Goal: Navigation & Orientation: Find specific page/section

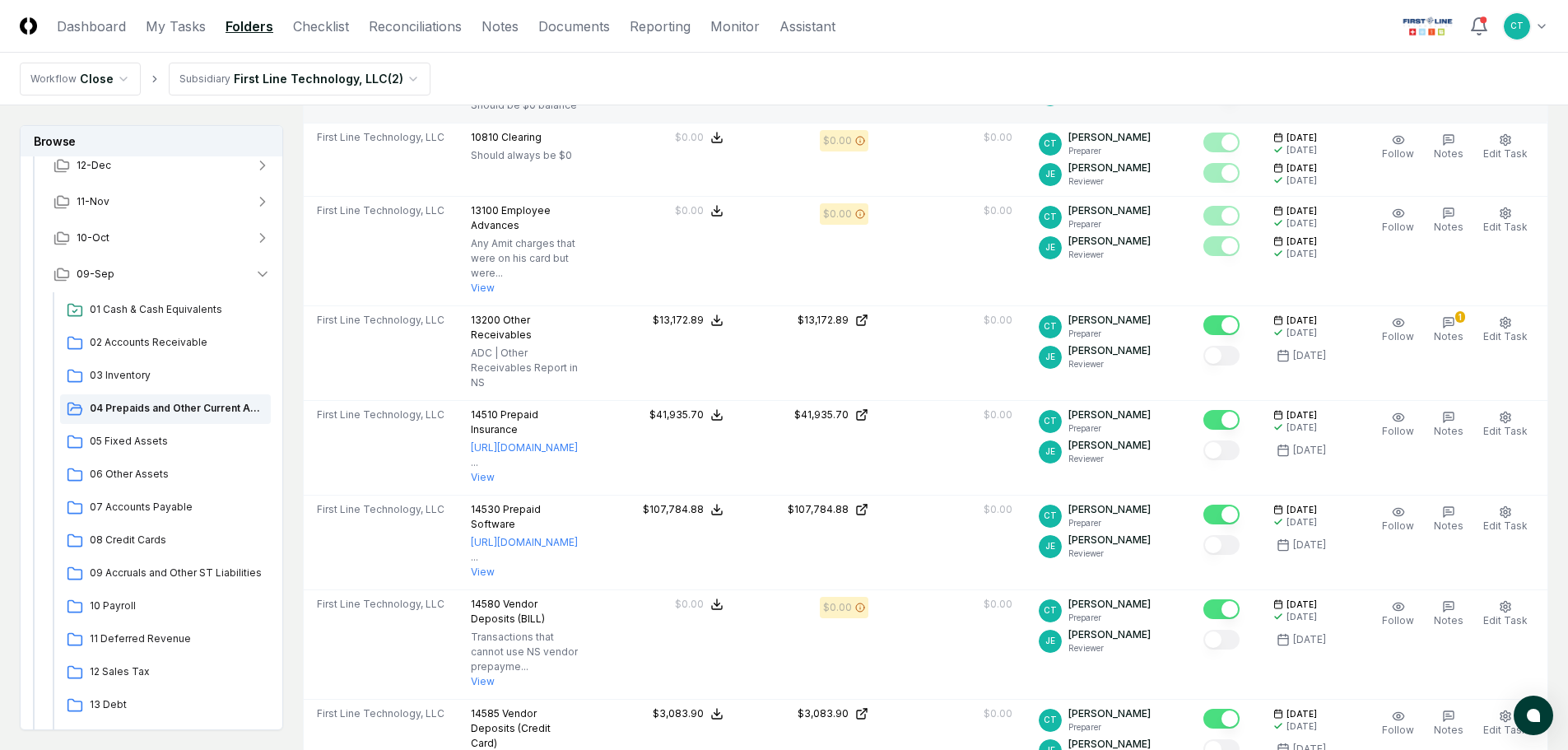
scroll to position [329, 0]
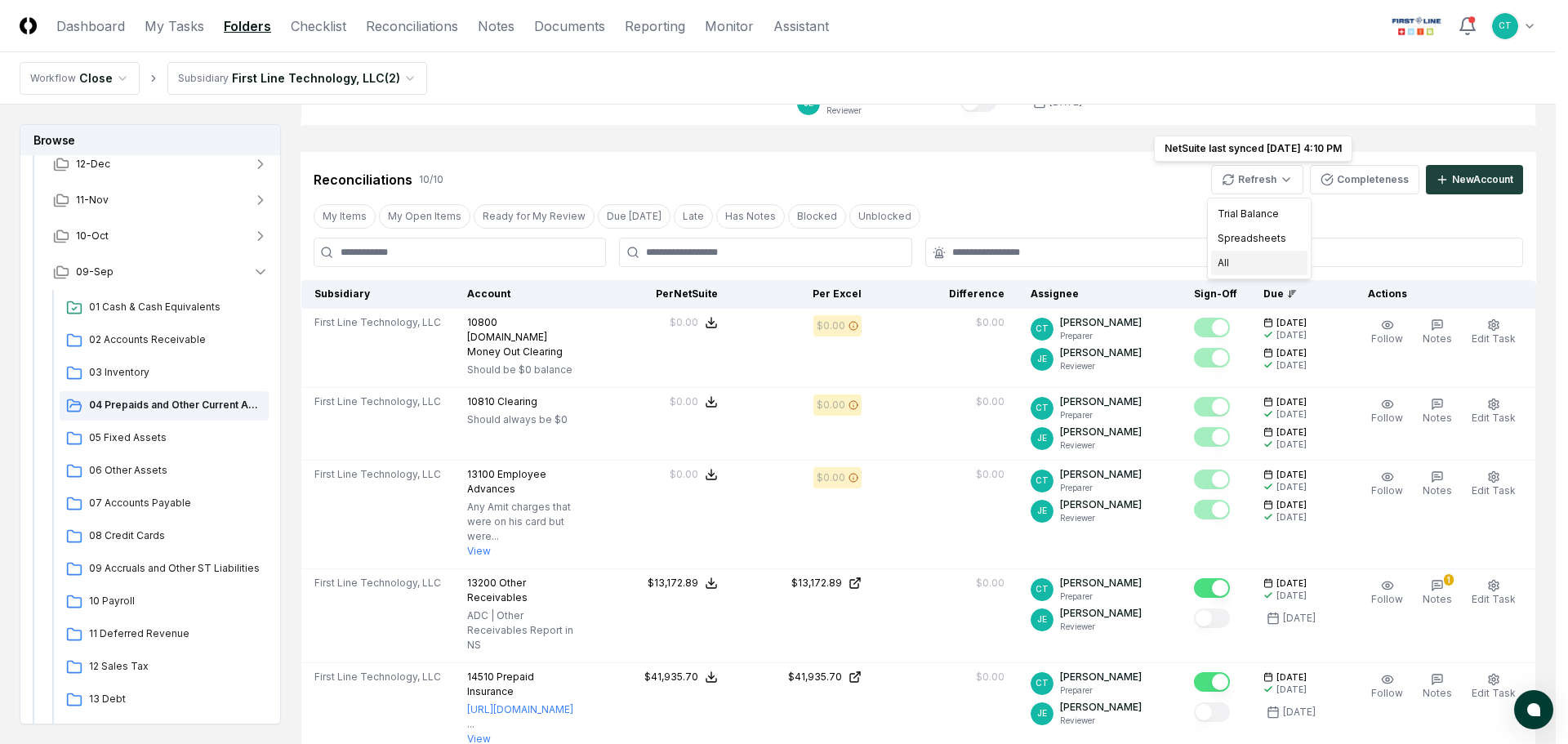
click at [1244, 256] on div "All" at bounding box center [1259, 262] width 96 height 24
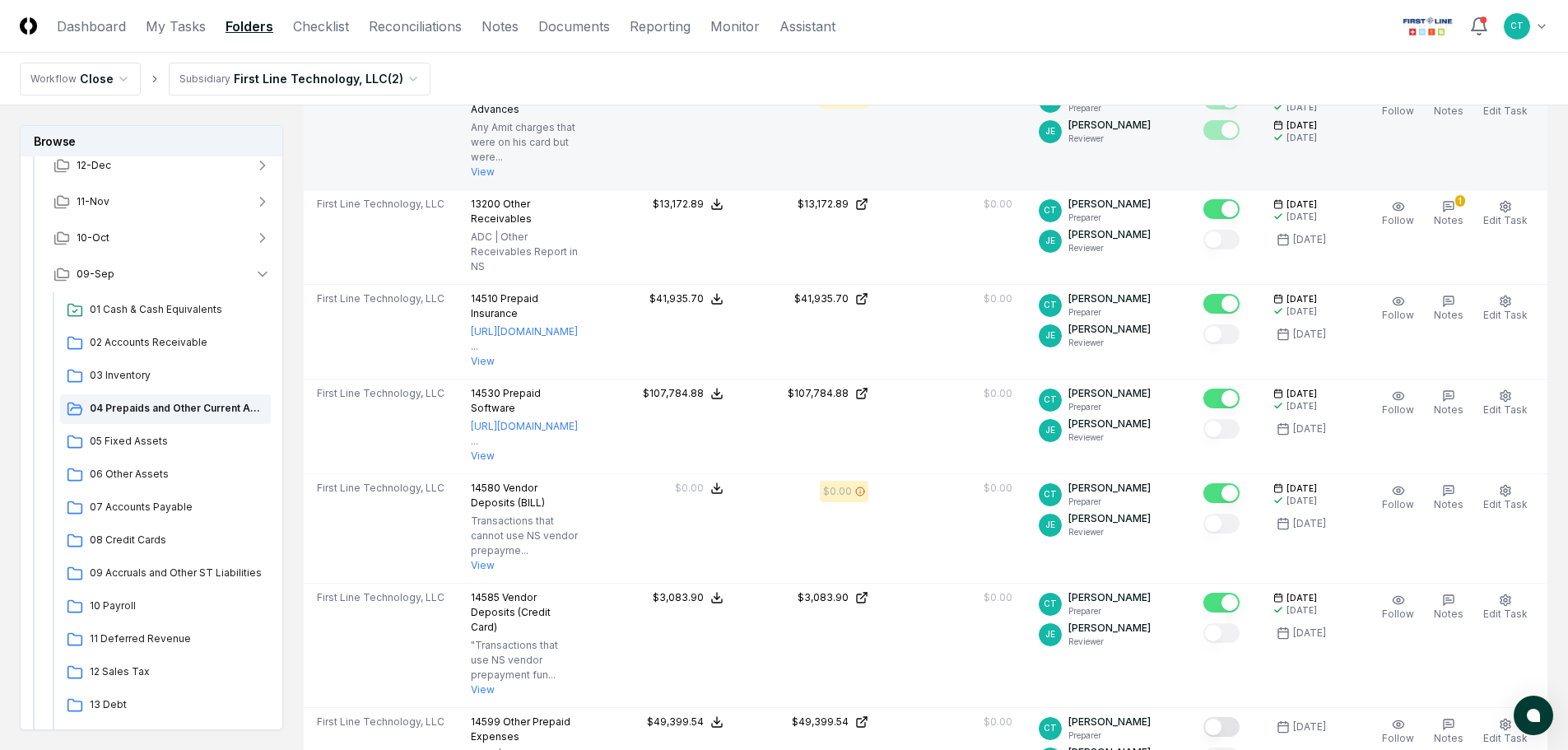
scroll to position [741, 0]
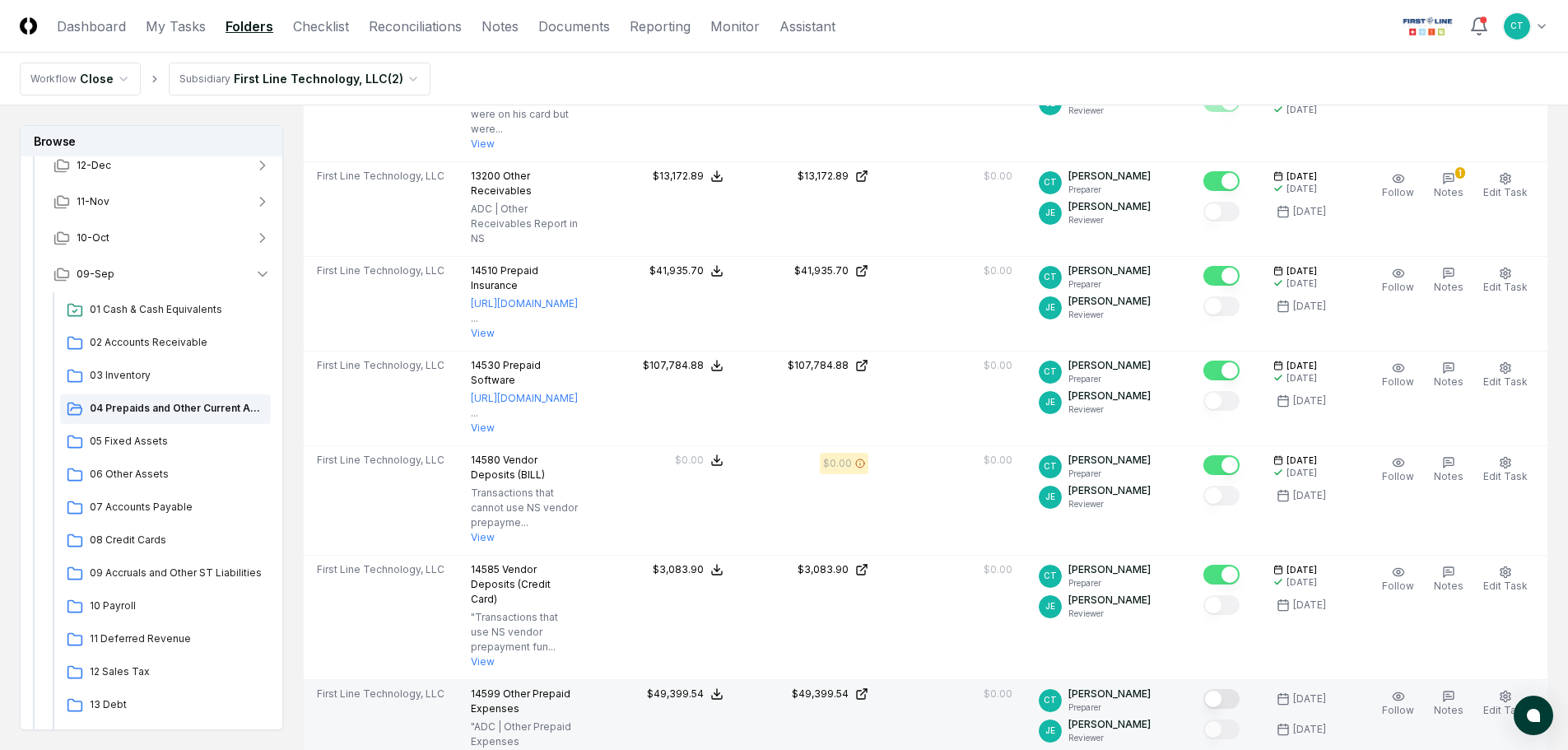
click at [1240, 689] on button "Mark complete" at bounding box center [1221, 699] width 36 height 20
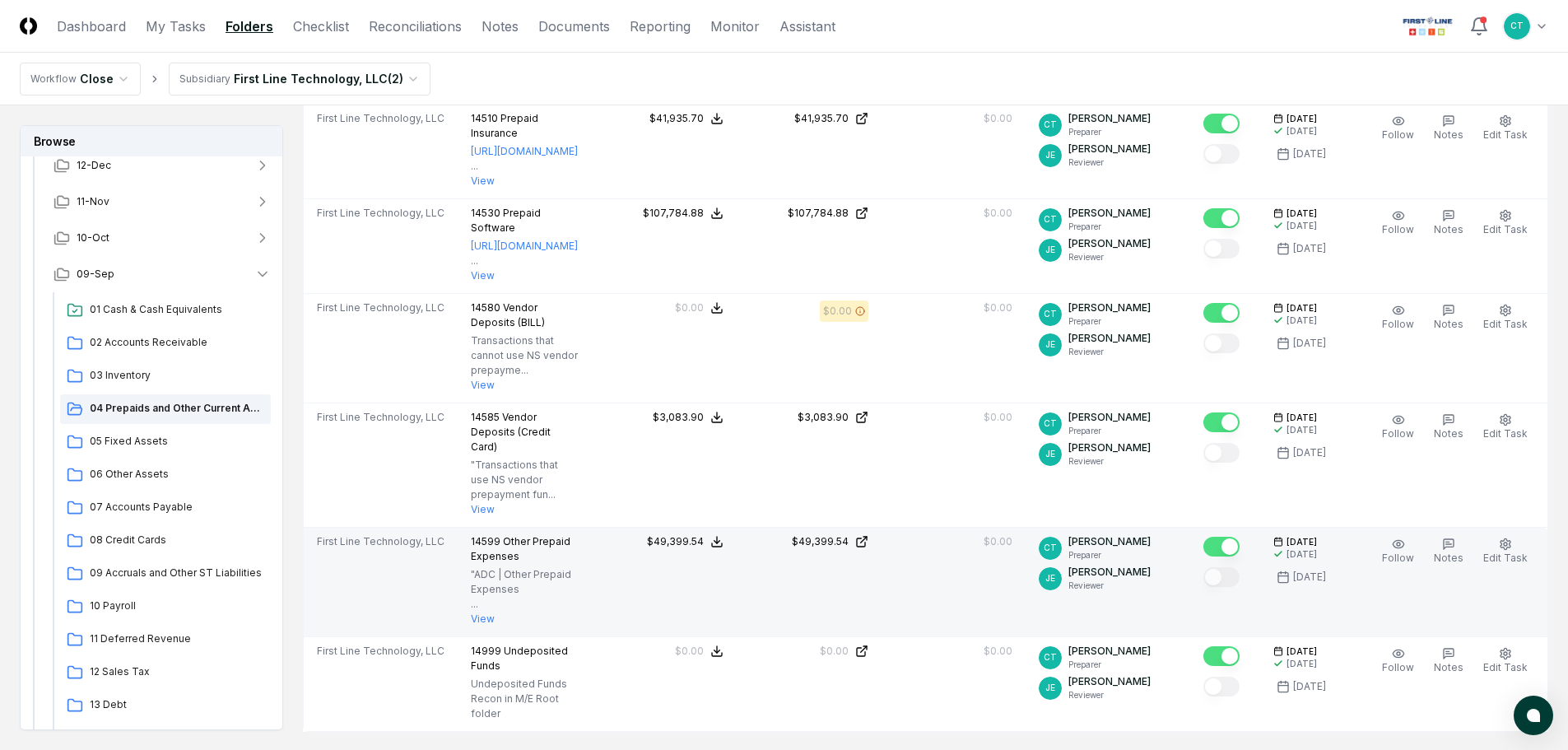
scroll to position [906, 0]
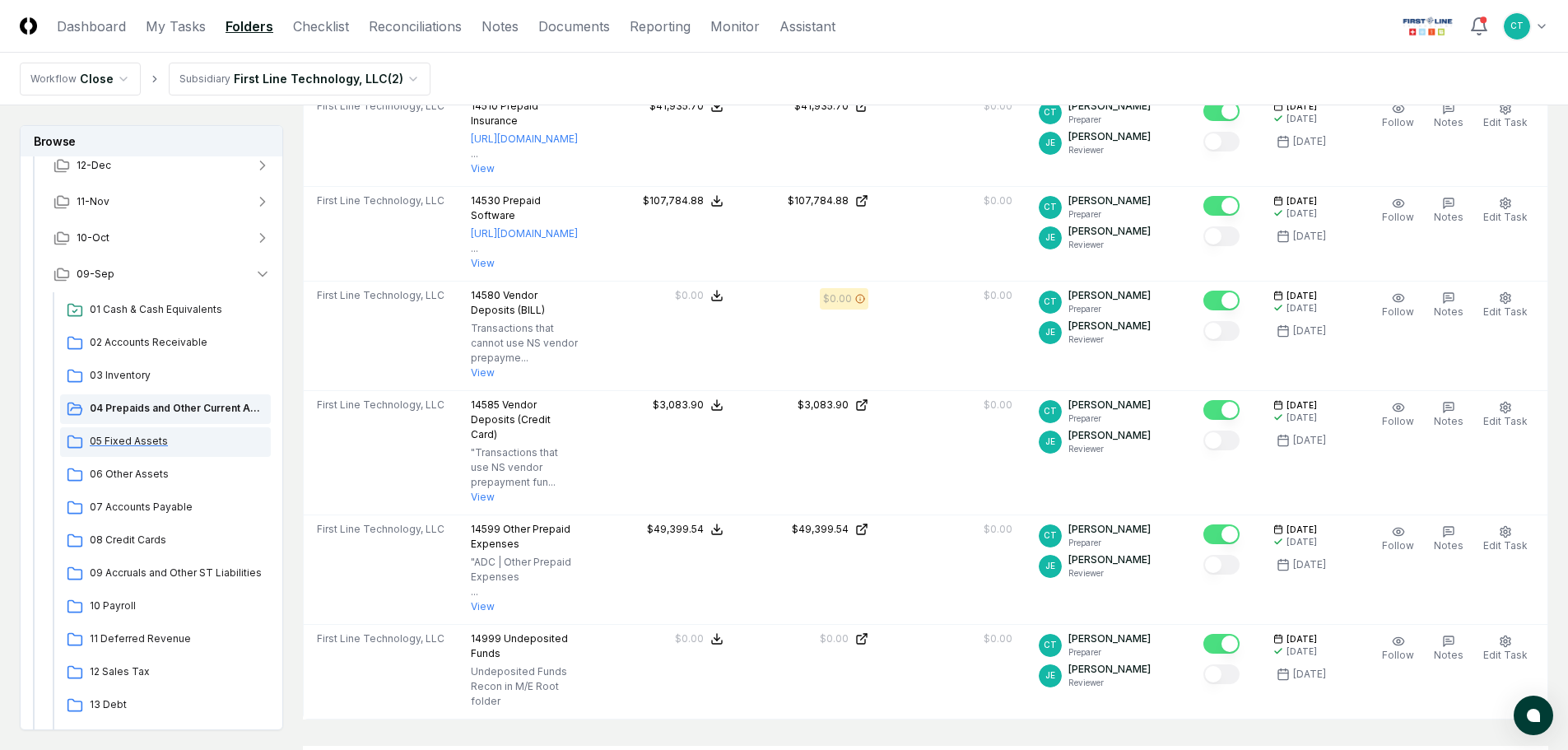
click at [114, 435] on span "05 Fixed Assets" at bounding box center [177, 441] width 174 height 14
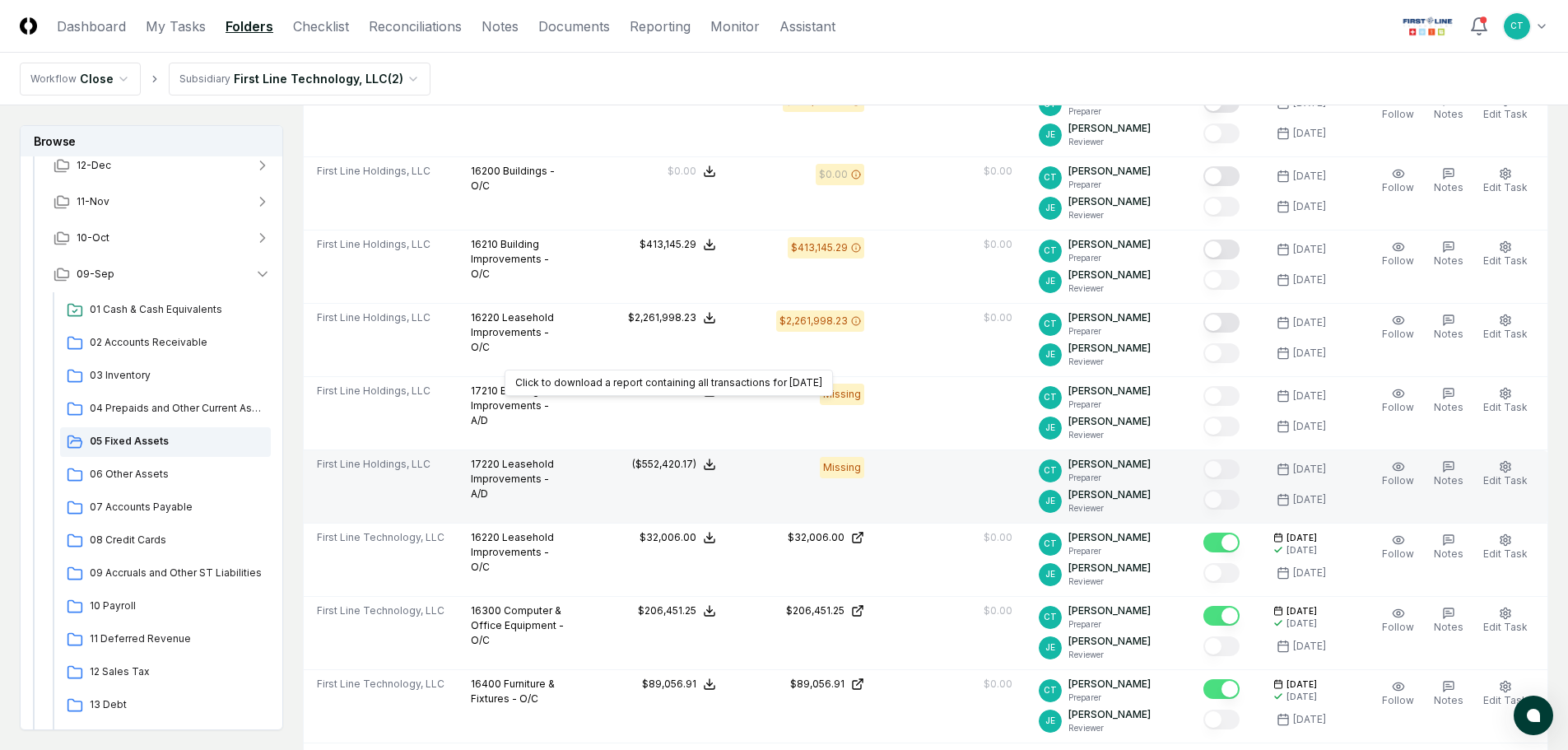
scroll to position [576, 0]
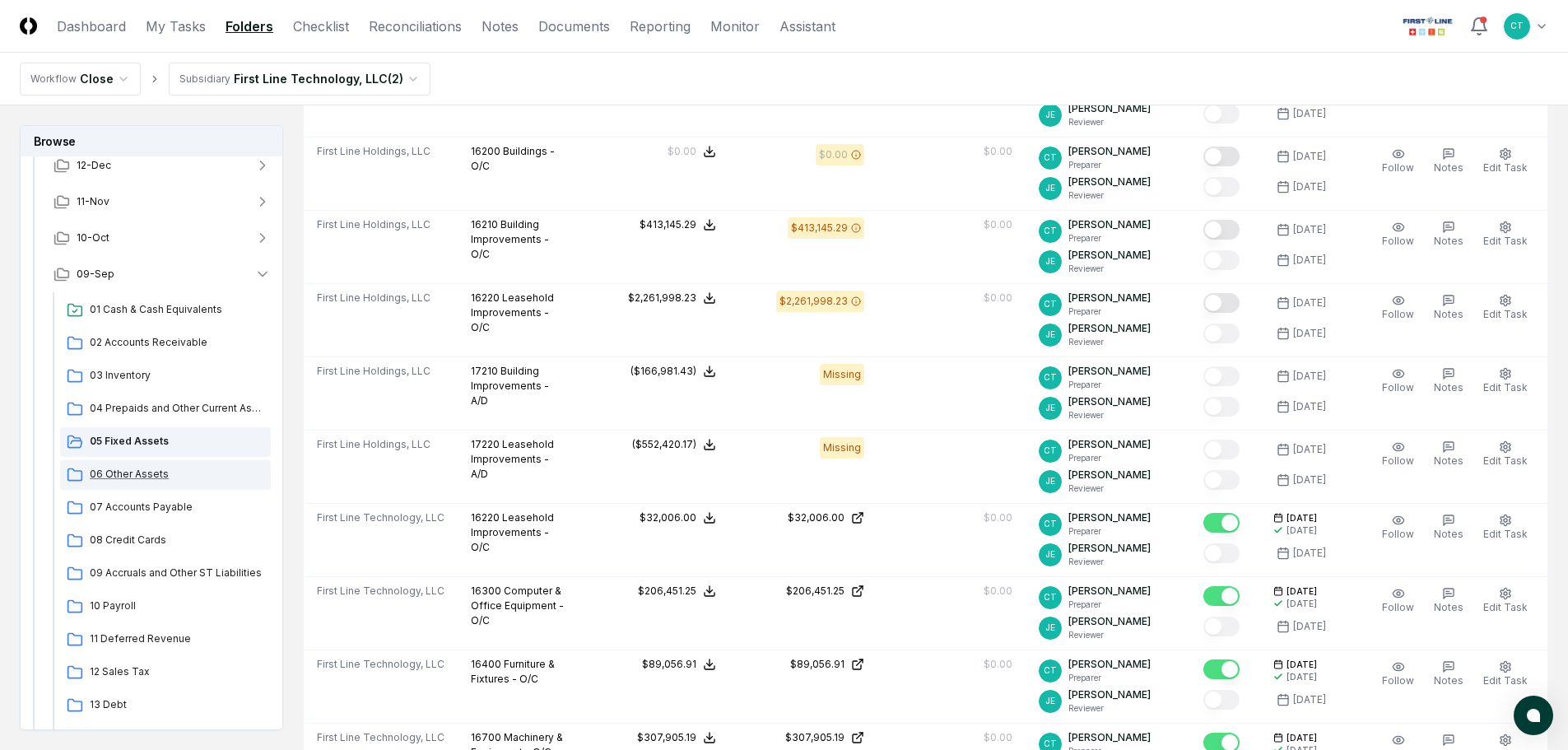
click at [150, 469] on span "06 Other Assets" at bounding box center [177, 474] width 174 height 14
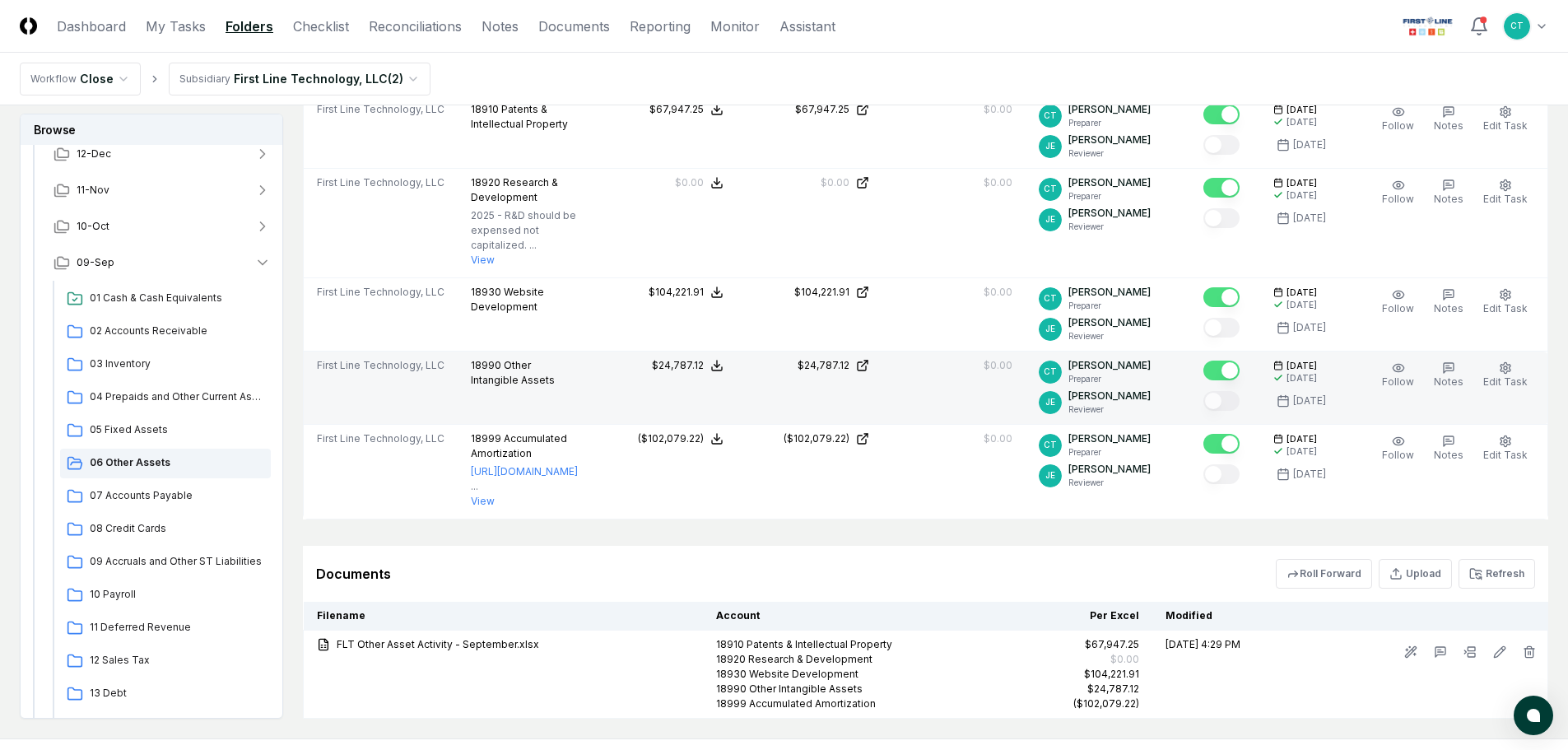
scroll to position [495, 0]
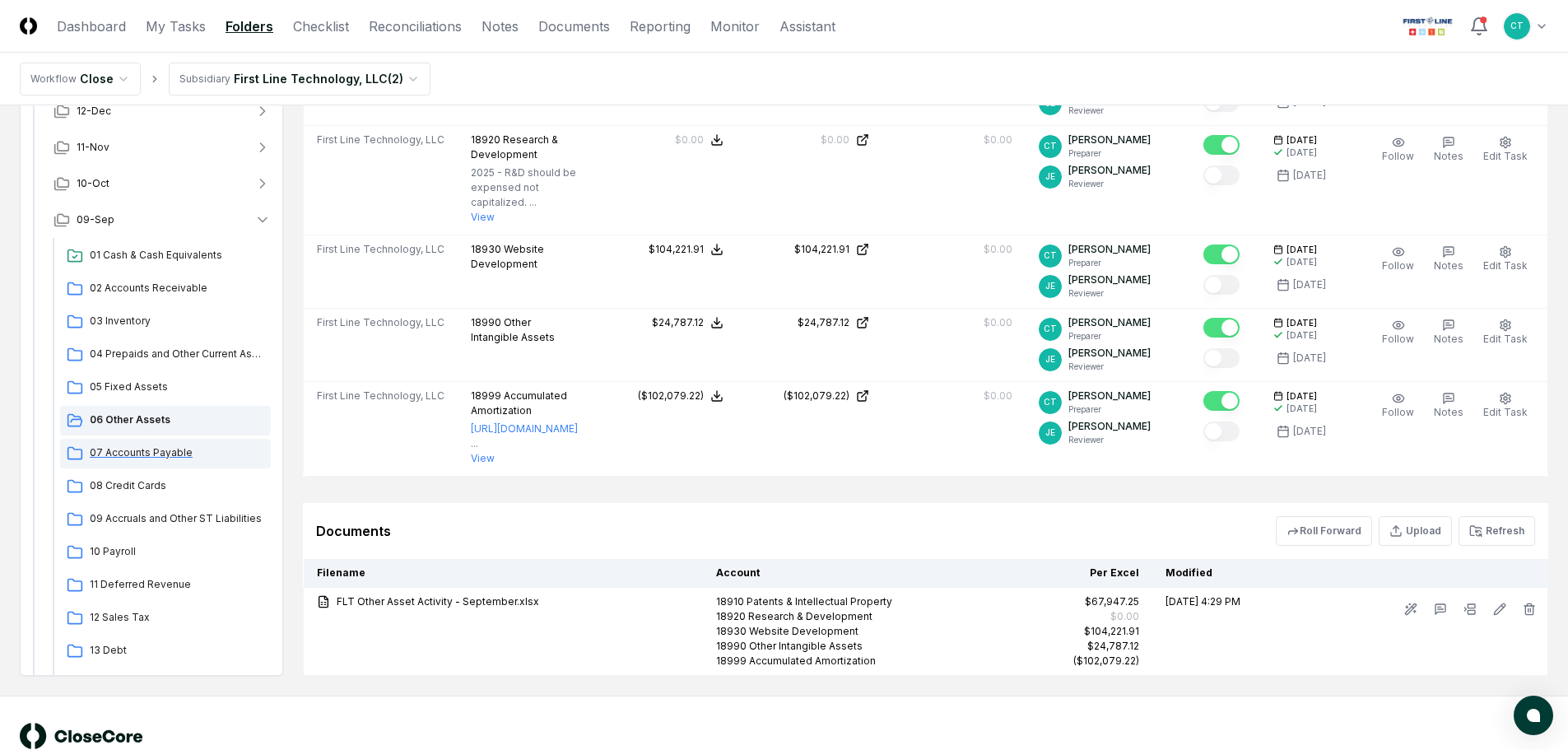
click at [141, 445] on span "07 Accounts Payable" at bounding box center [177, 452] width 174 height 14
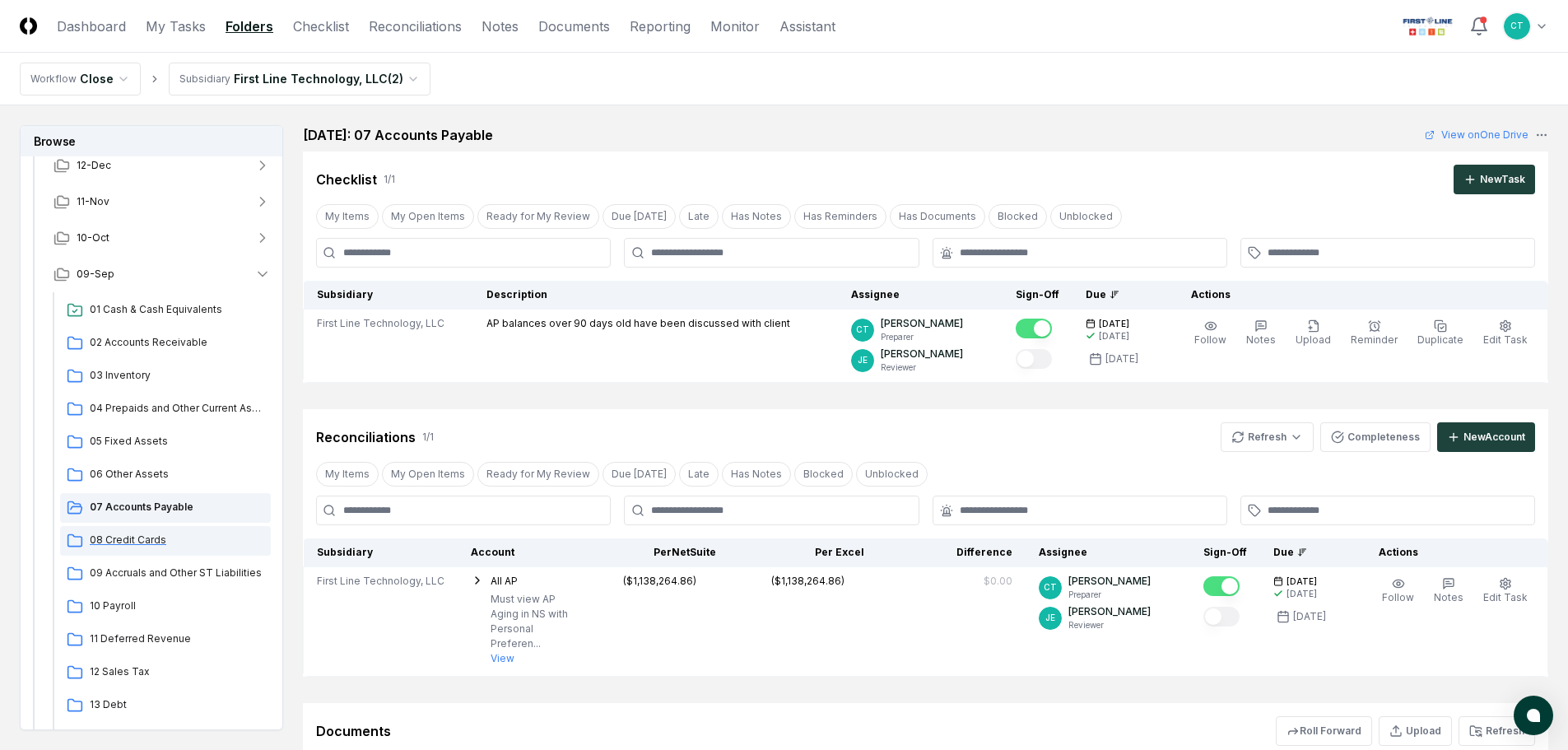
click at [116, 538] on span "08 Credit Cards" at bounding box center [177, 540] width 174 height 14
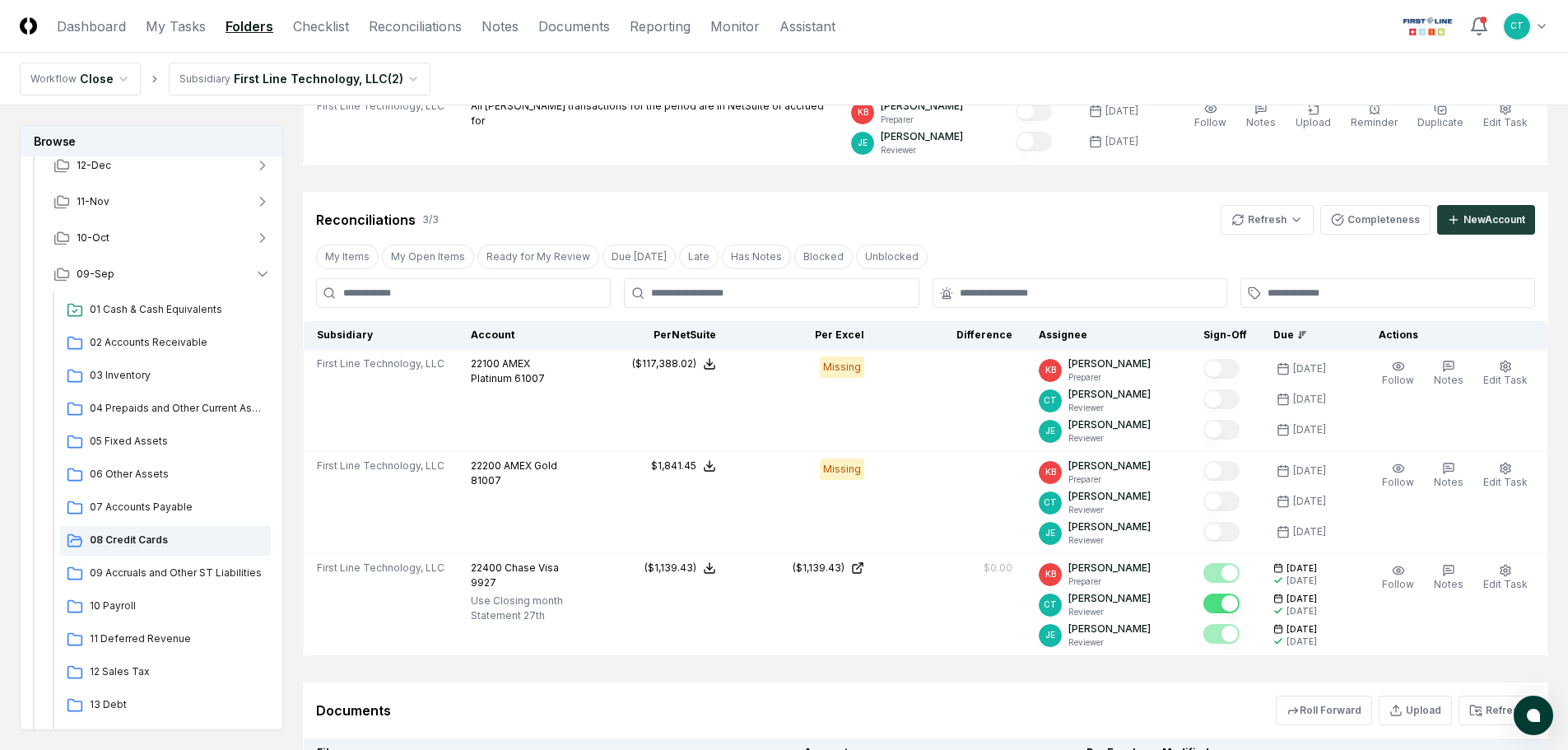
scroll to position [247, 0]
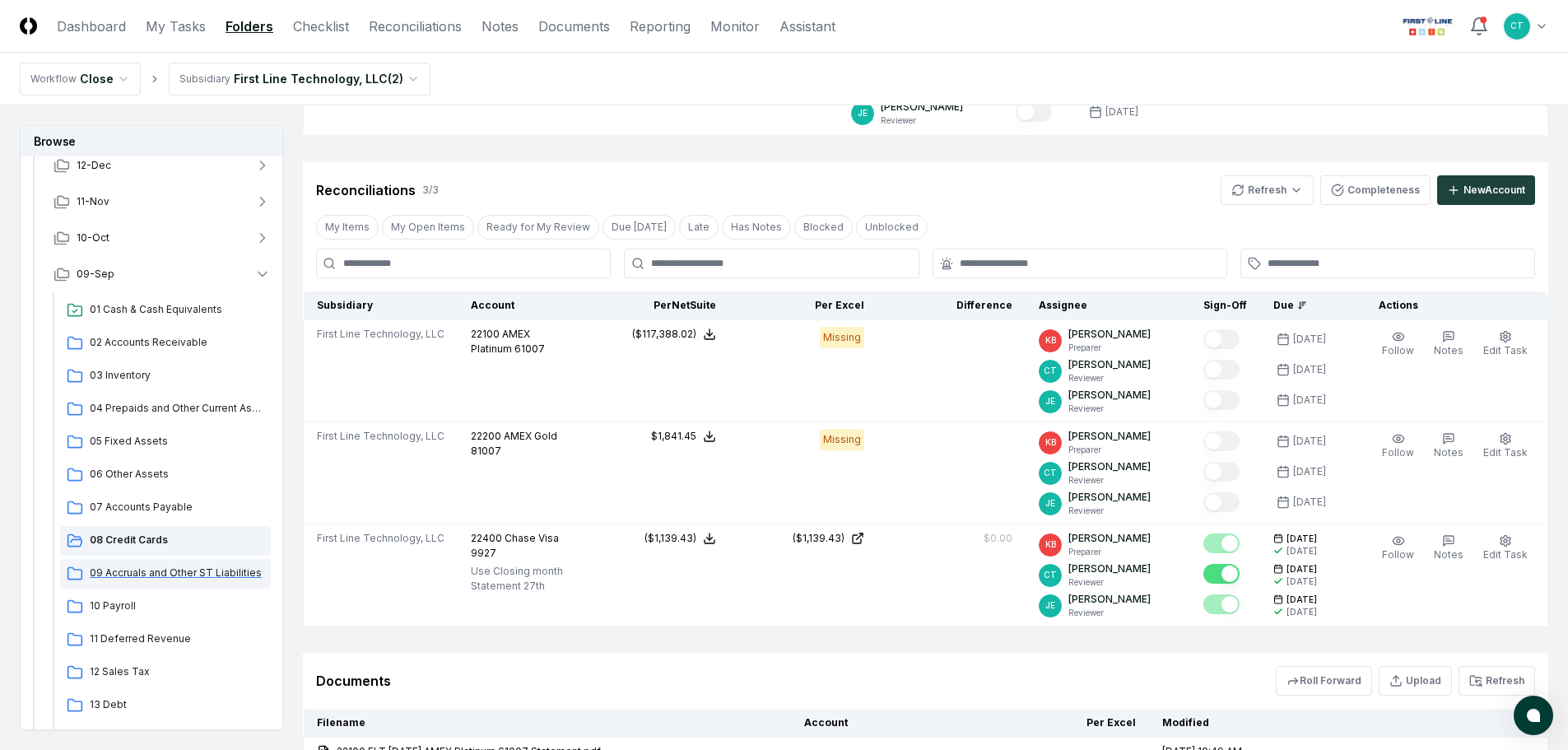
click at [183, 574] on span "09 Accruals and Other ST Liabilities" at bounding box center [177, 573] width 174 height 14
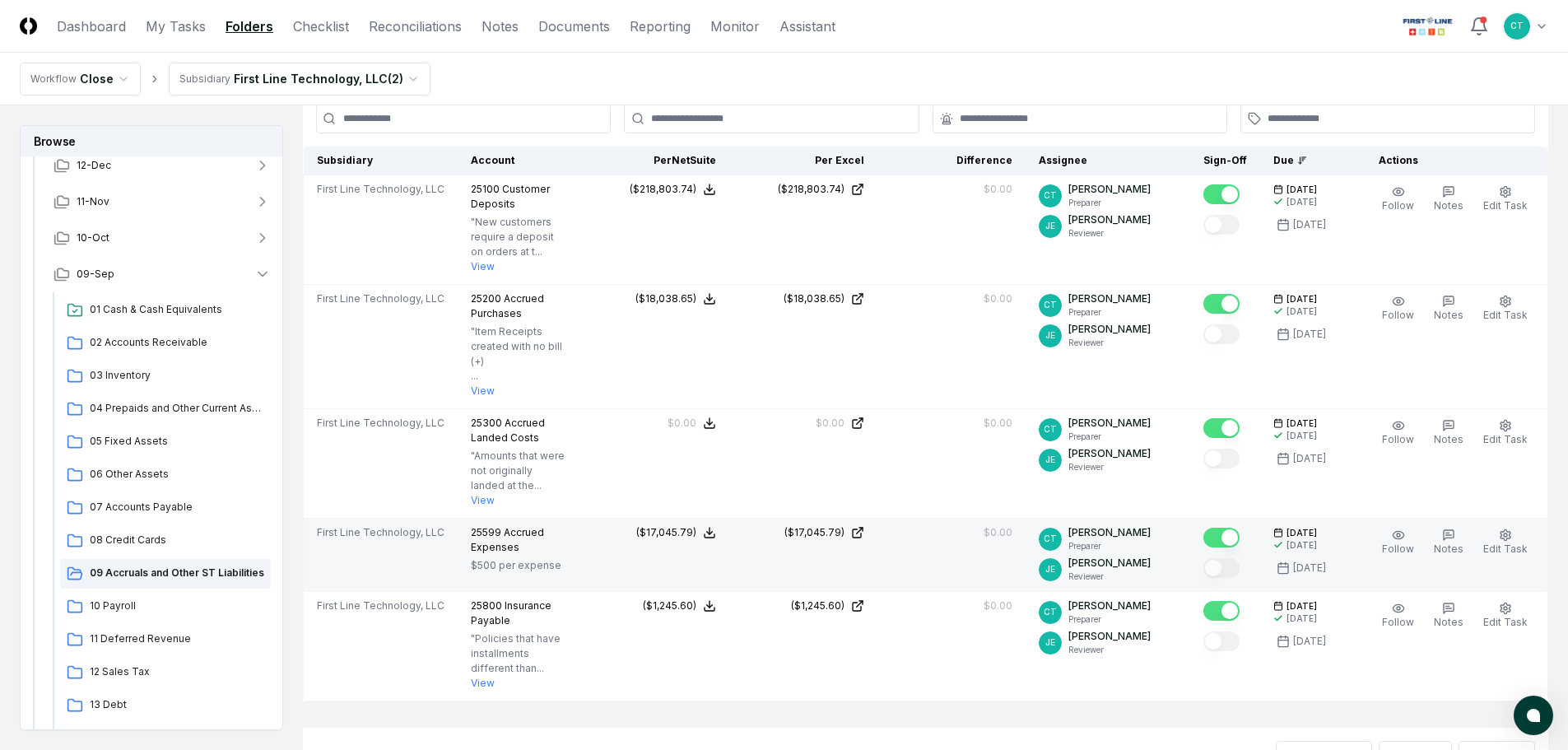
scroll to position [494, 0]
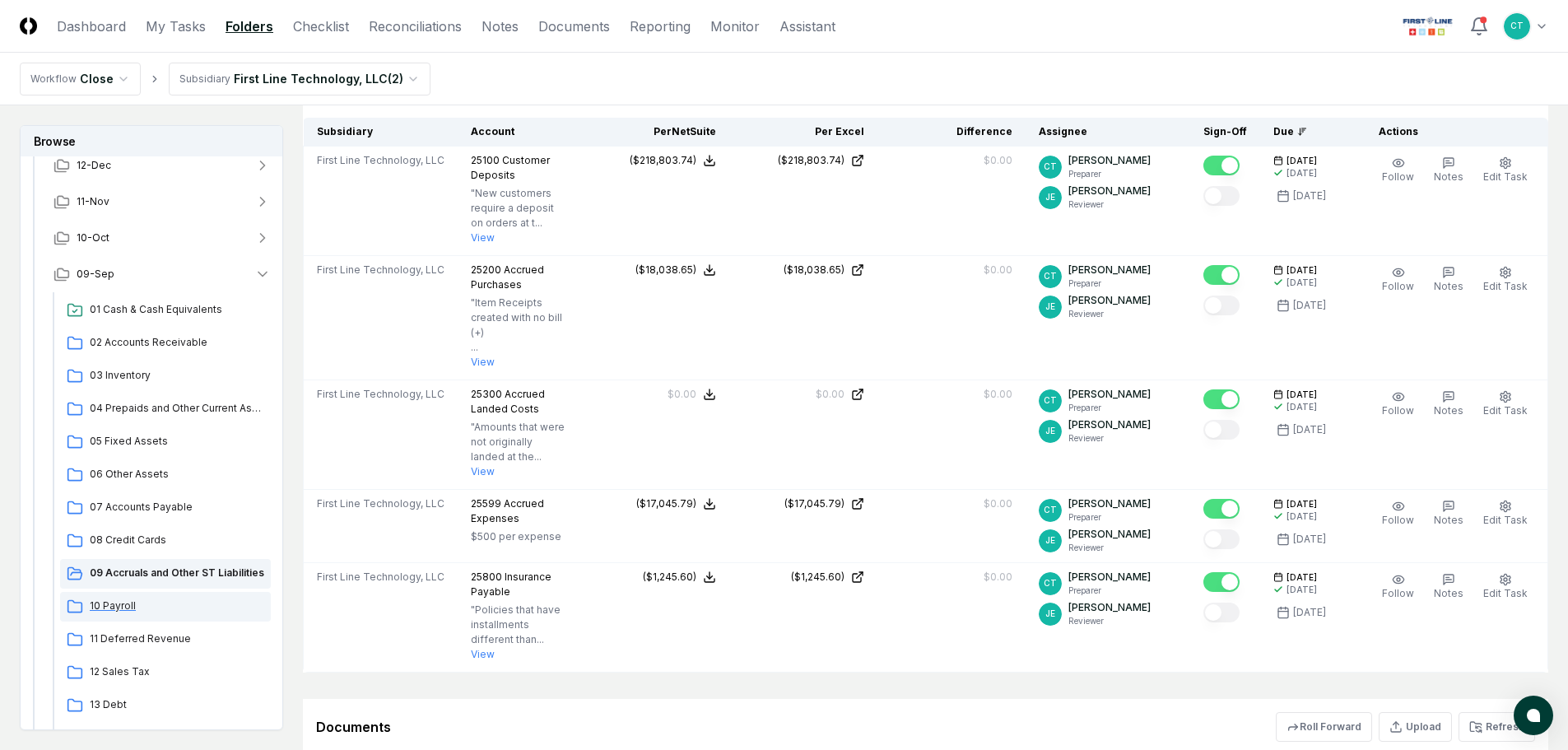
click at [108, 601] on span "10 Payroll" at bounding box center [177, 606] width 174 height 14
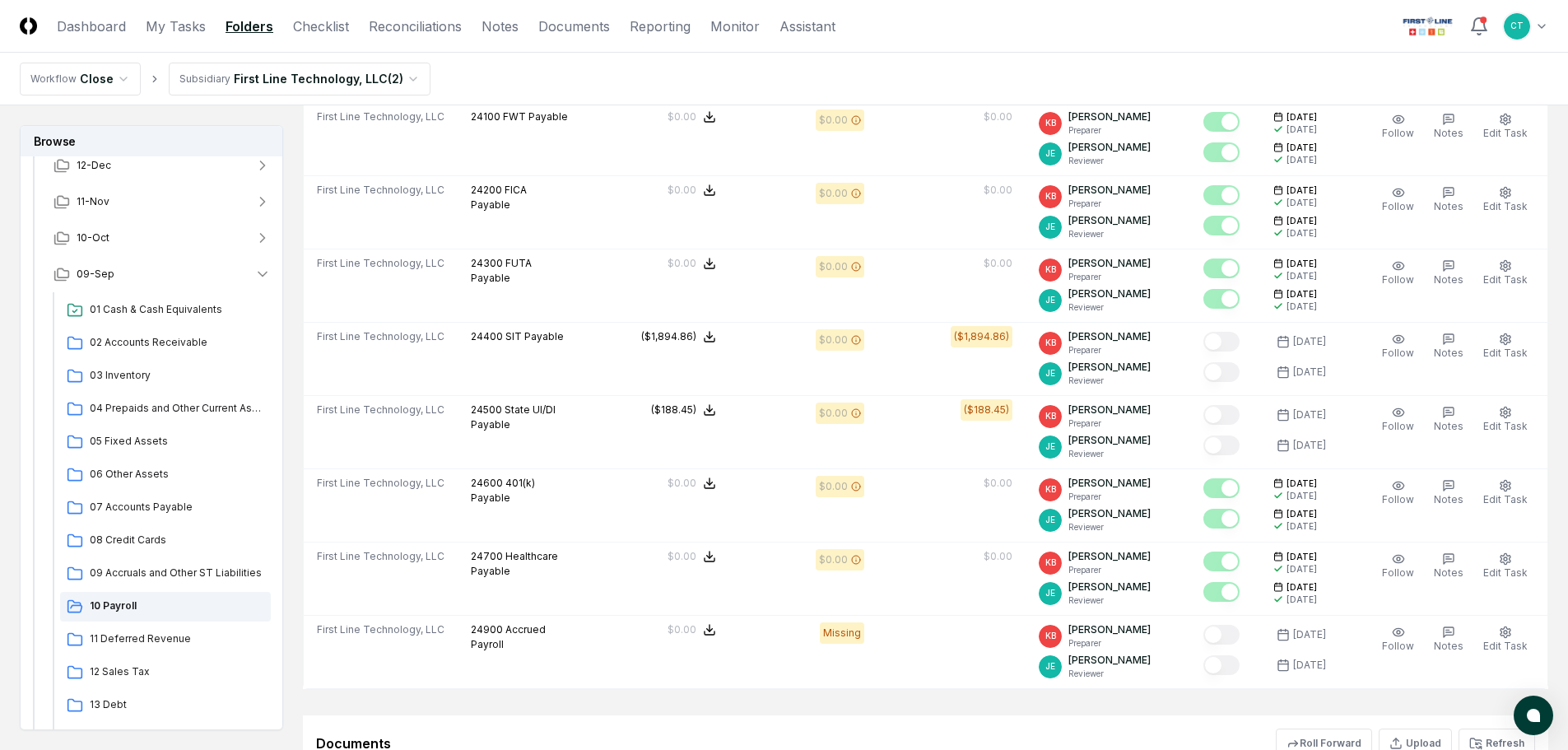
scroll to position [494, 0]
click at [117, 631] on span "11 Deferred Revenue" at bounding box center [177, 638] width 174 height 14
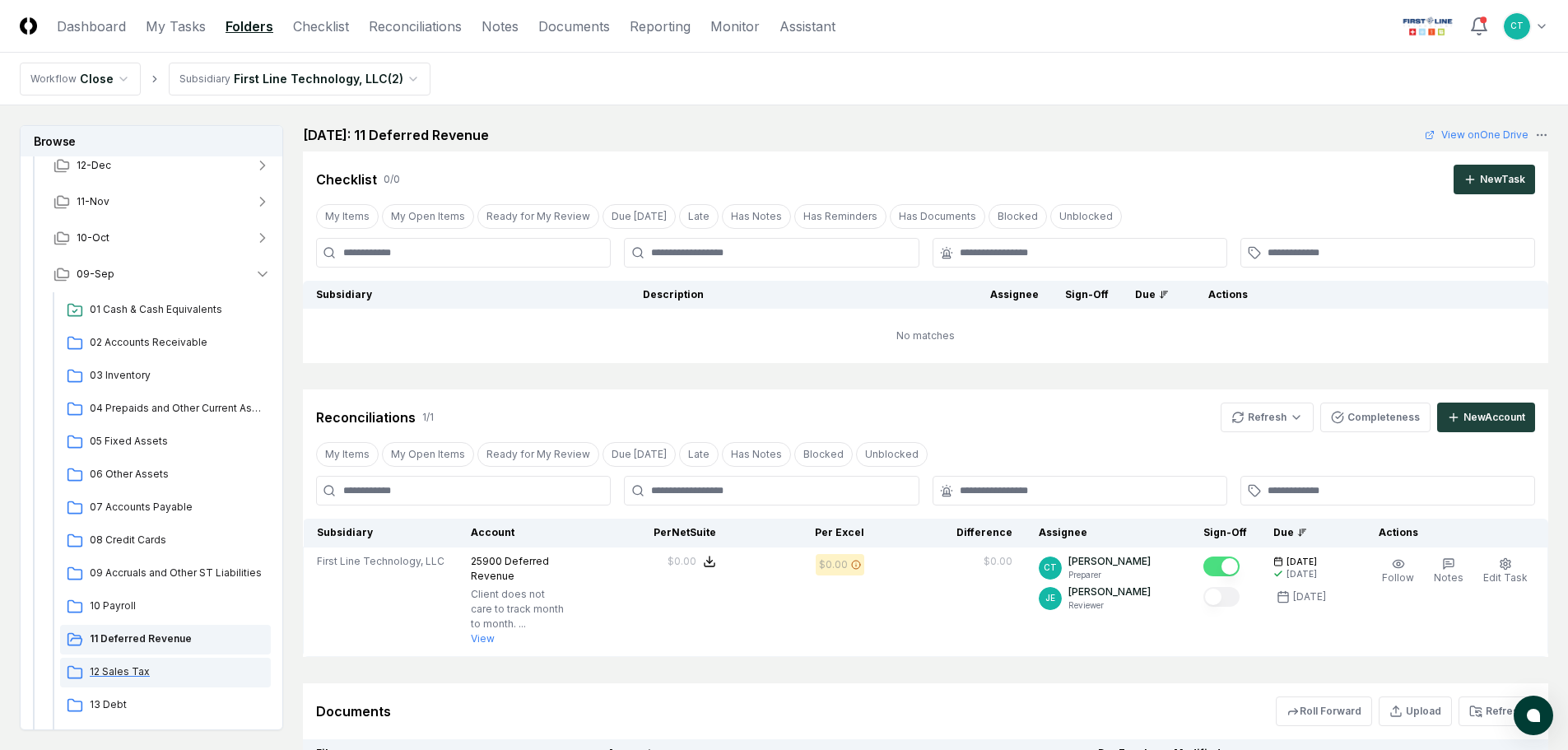
click at [116, 665] on span "12 Sales Tax" at bounding box center [177, 672] width 174 height 14
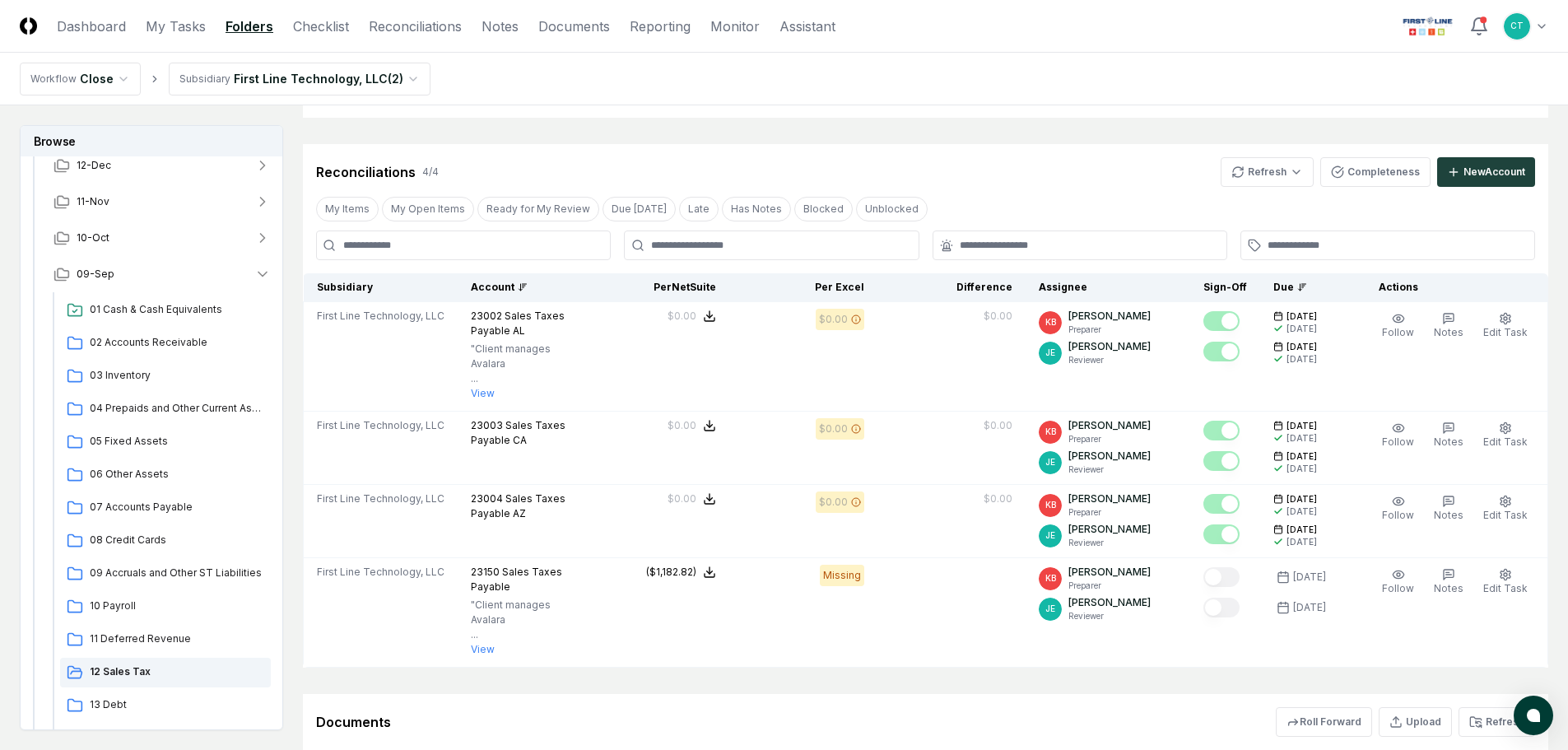
scroll to position [247, 0]
click at [111, 697] on div "13 Debt" at bounding box center [165, 705] width 210 height 30
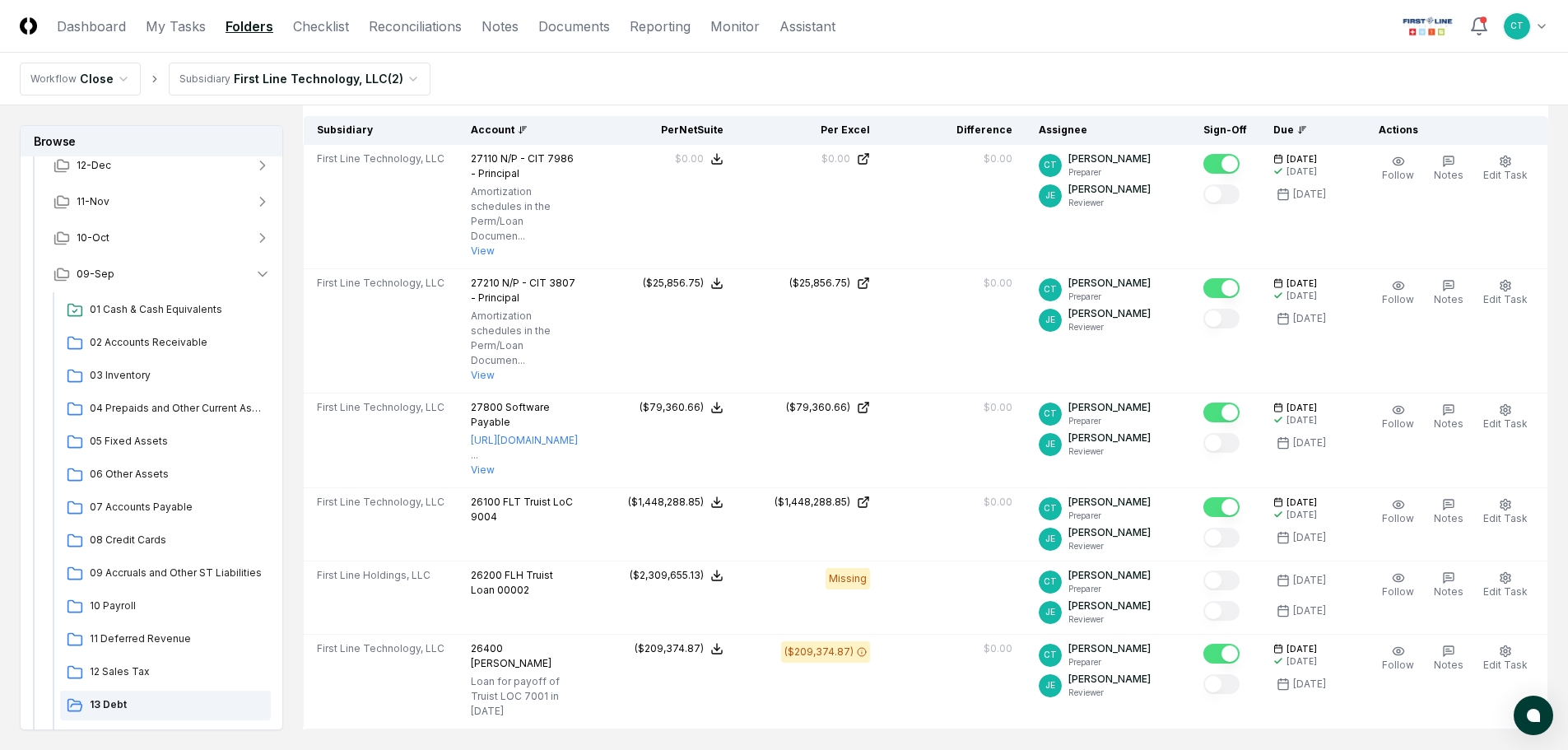
scroll to position [412, 0]
